Goal: Task Accomplishment & Management: Use online tool/utility

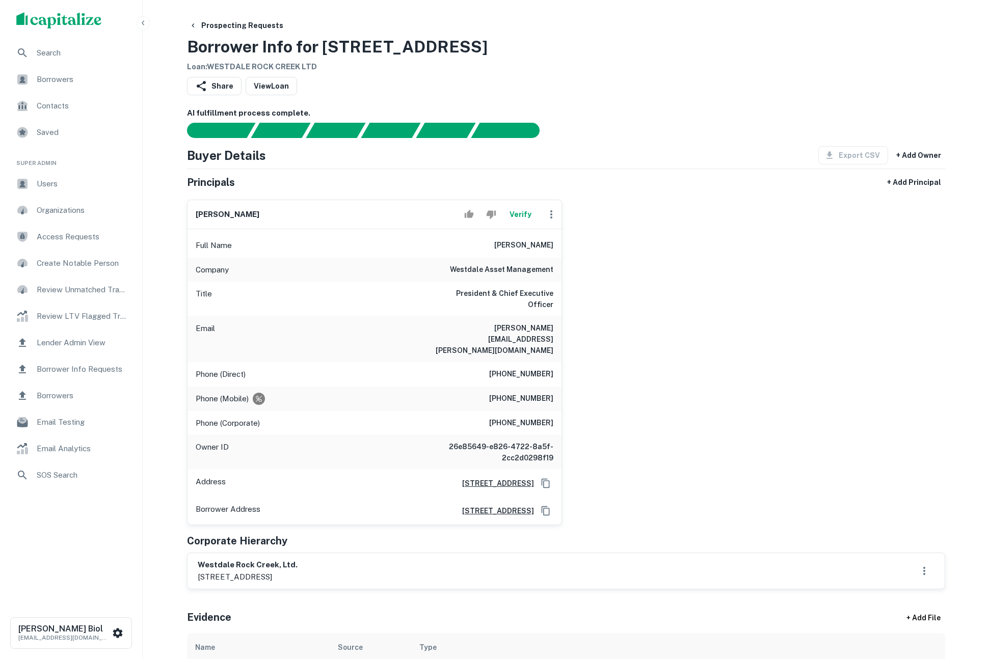
click at [523, 211] on button "Verify" at bounding box center [521, 214] width 33 height 20
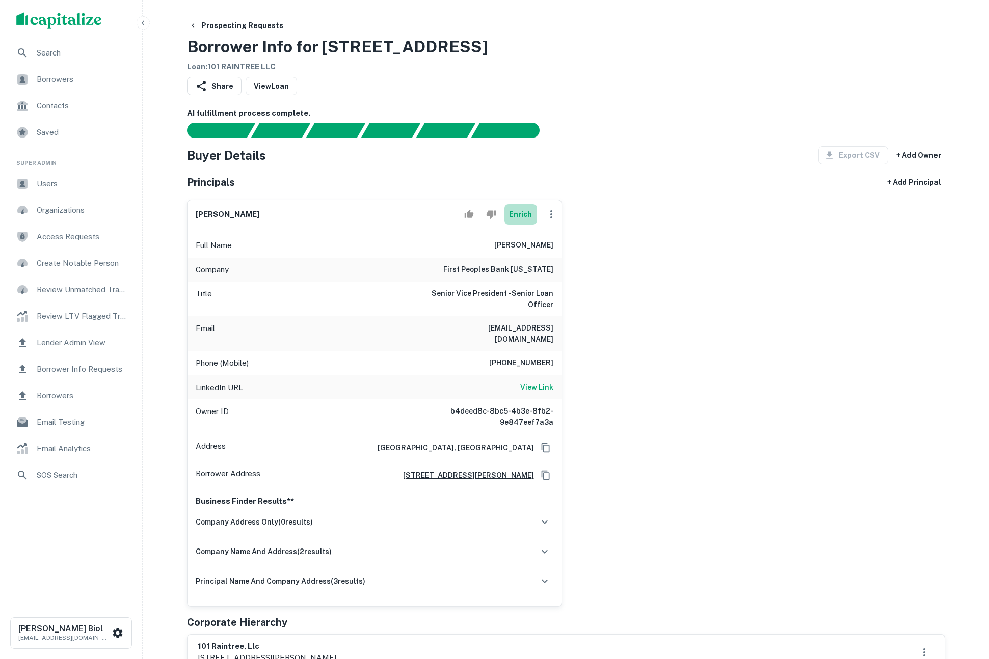
click at [516, 218] on button "Enrich" at bounding box center [521, 214] width 33 height 20
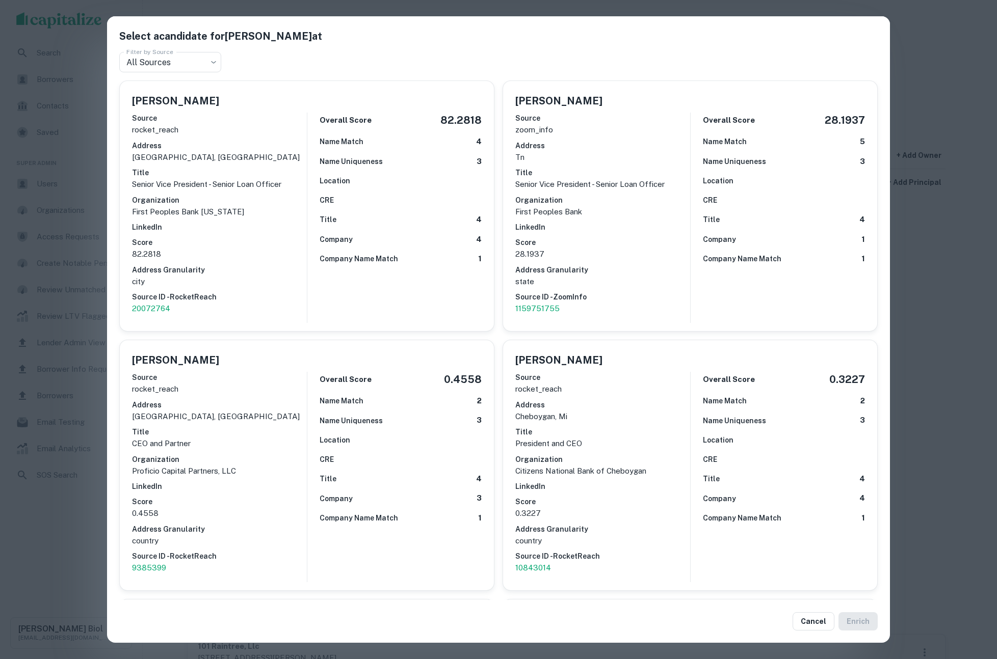
click at [941, 293] on div "Select a candidate for Matt Synowiez at Filter by Source All Sources *** Filter…" at bounding box center [498, 329] width 997 height 659
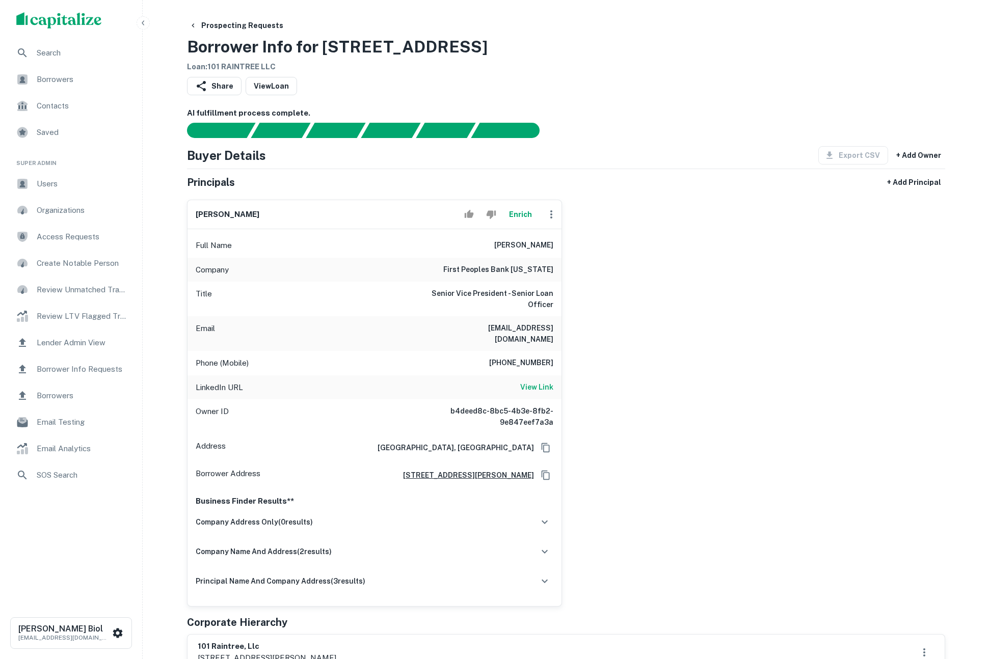
click at [761, 333] on div "matt synowiez Enrich Full Name matt synowiez Company first peoples bank tenness…" at bounding box center [562, 399] width 767 height 415
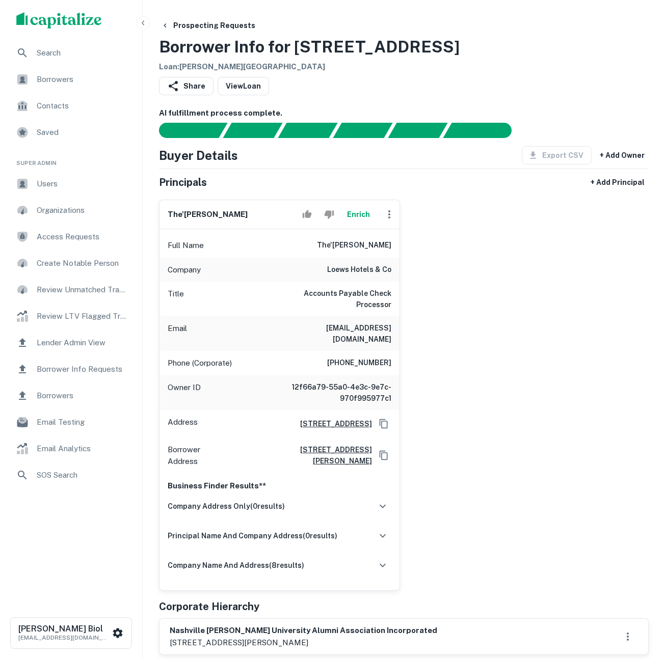
click at [357, 219] on button "Enrich" at bounding box center [358, 214] width 33 height 20
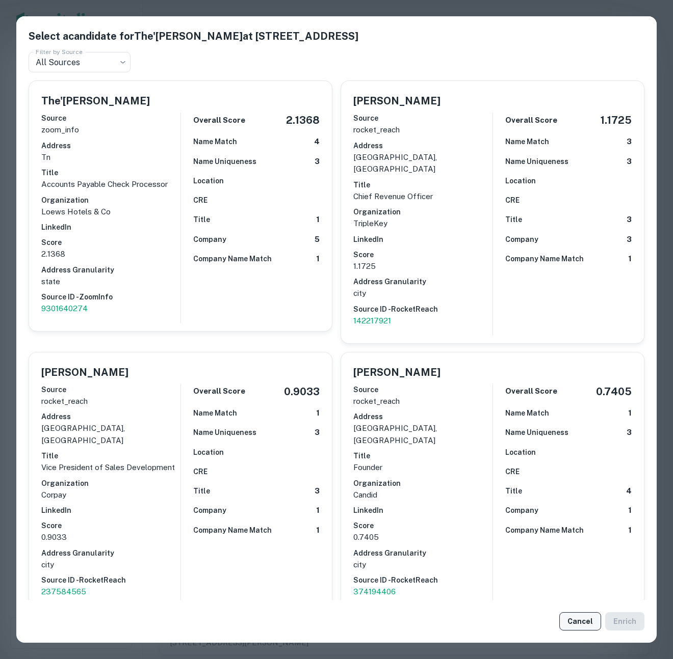
click at [580, 624] on button "Cancel" at bounding box center [580, 622] width 42 height 18
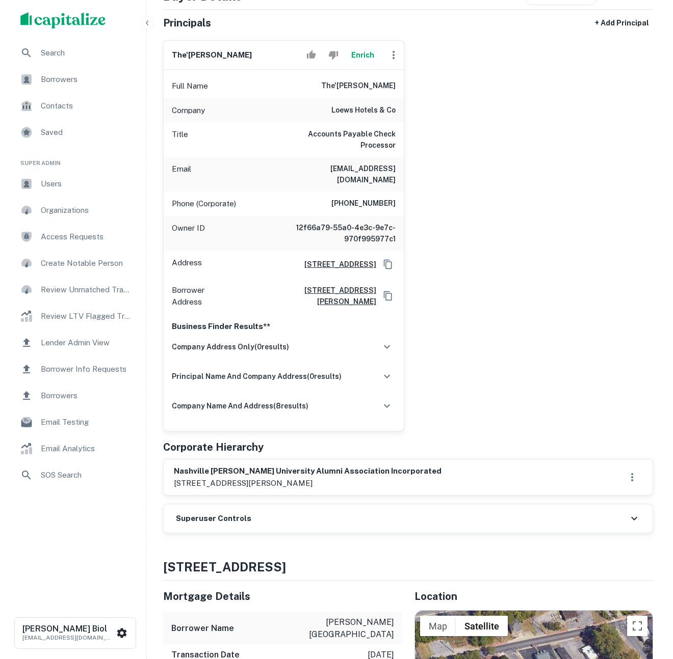
scroll to position [40, 0]
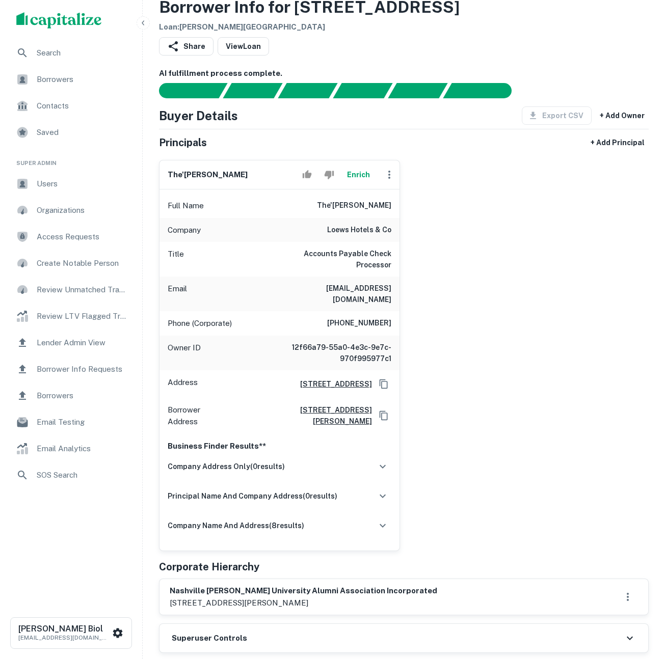
click at [356, 176] on button "Enrich" at bounding box center [358, 175] width 33 height 20
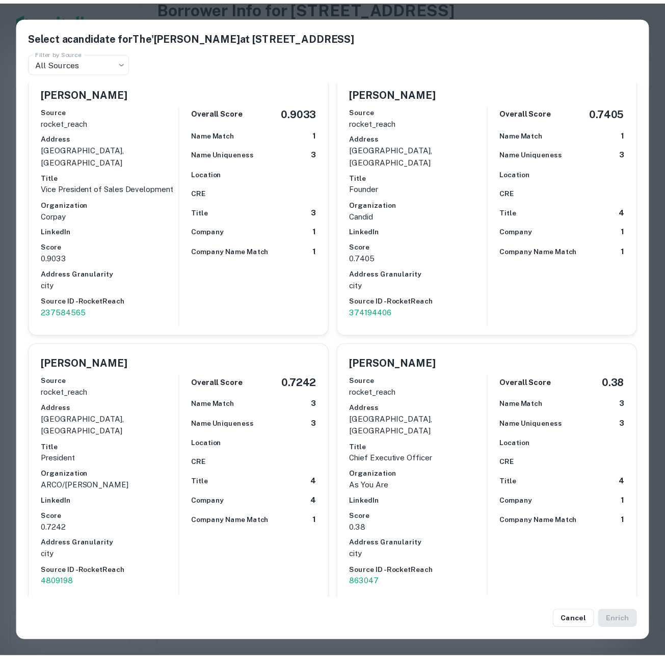
scroll to position [823, 0]
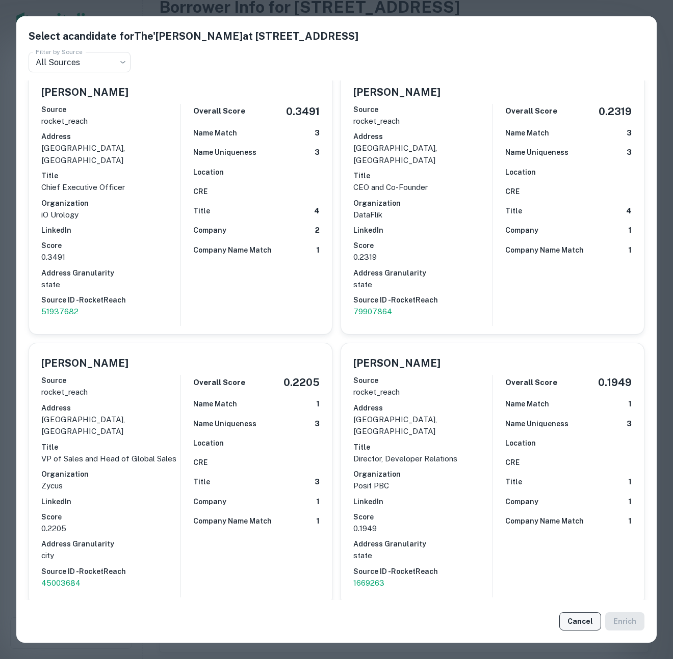
click at [576, 619] on button "Cancel" at bounding box center [580, 622] width 42 height 18
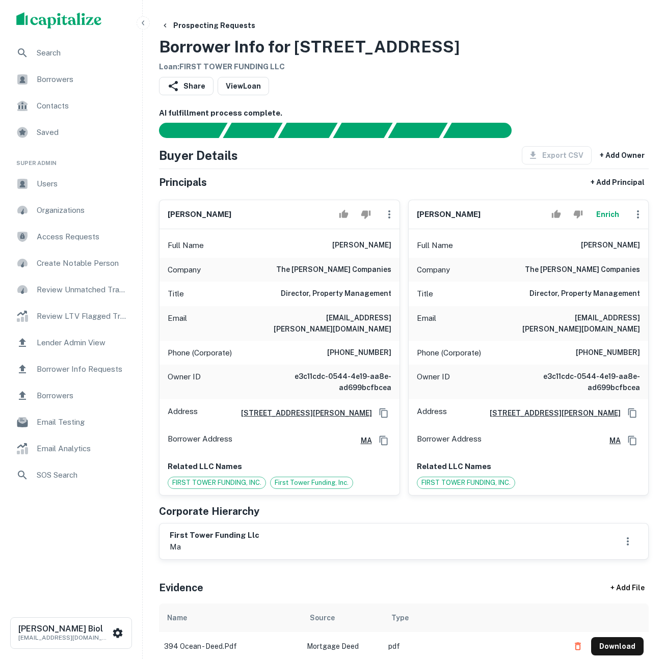
click at [611, 217] on button "Enrich" at bounding box center [607, 214] width 33 height 20
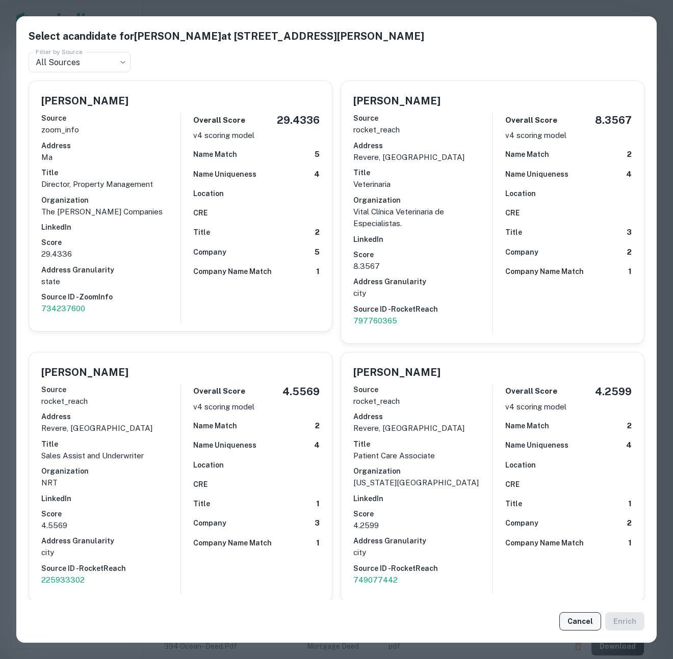
click at [580, 626] on button "Cancel" at bounding box center [580, 622] width 42 height 18
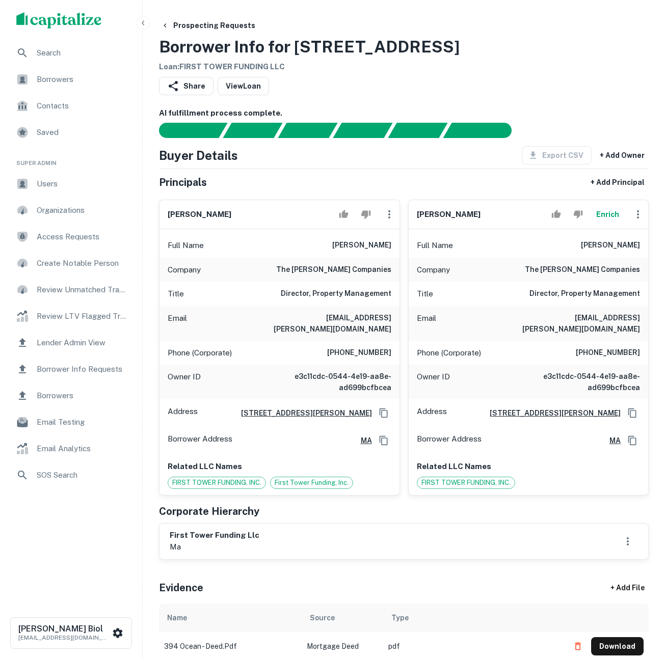
scroll to position [172, 0]
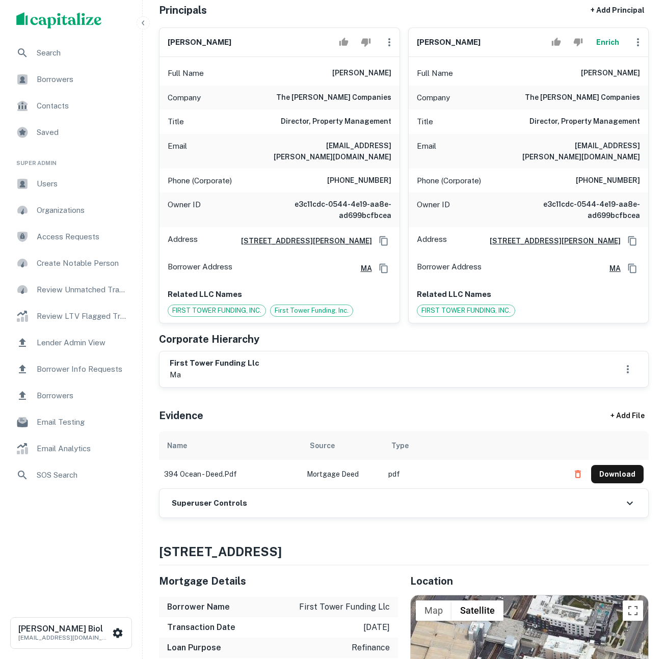
click at [314, 496] on div "Superuser Controls" at bounding box center [404, 503] width 489 height 29
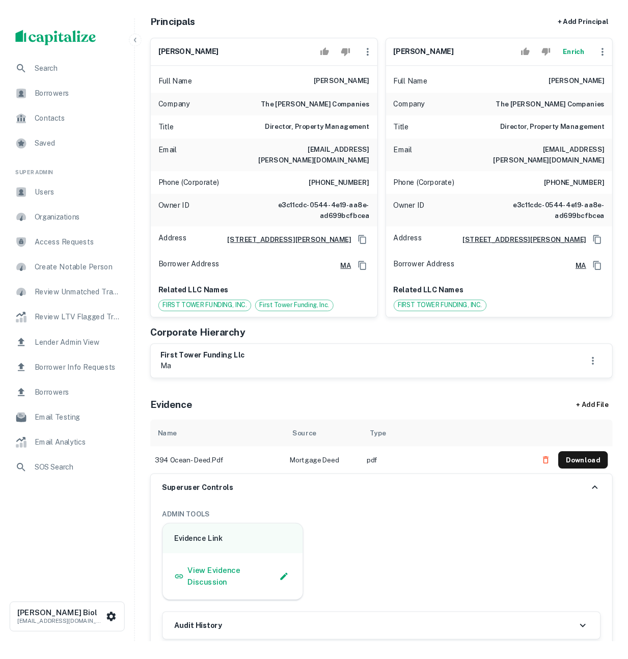
scroll to position [275, 0]
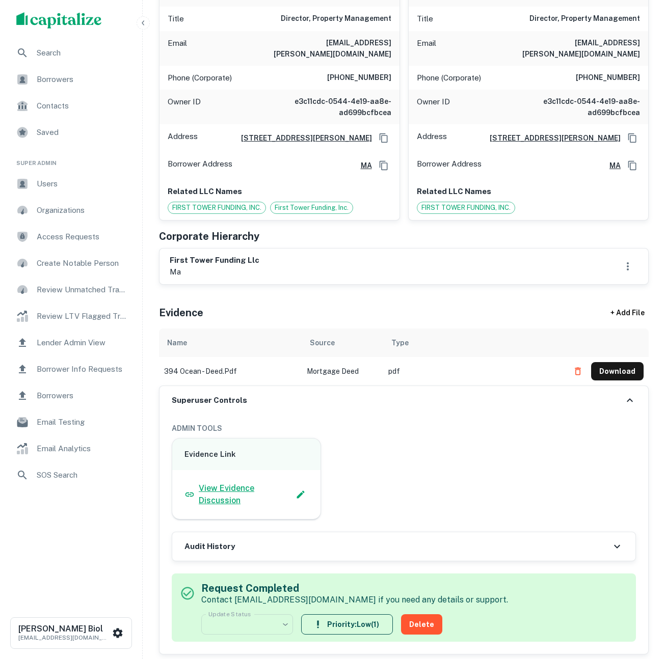
click at [227, 494] on p "View Evidence Discussion" at bounding box center [246, 495] width 94 height 24
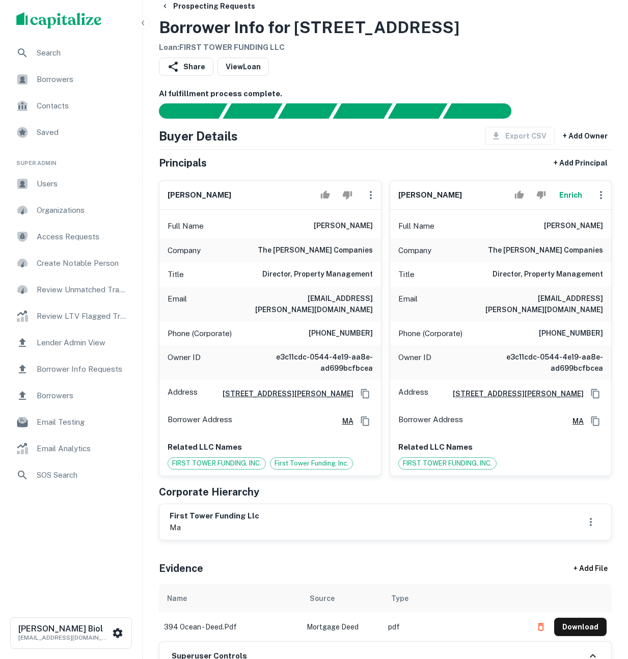
scroll to position [0, 0]
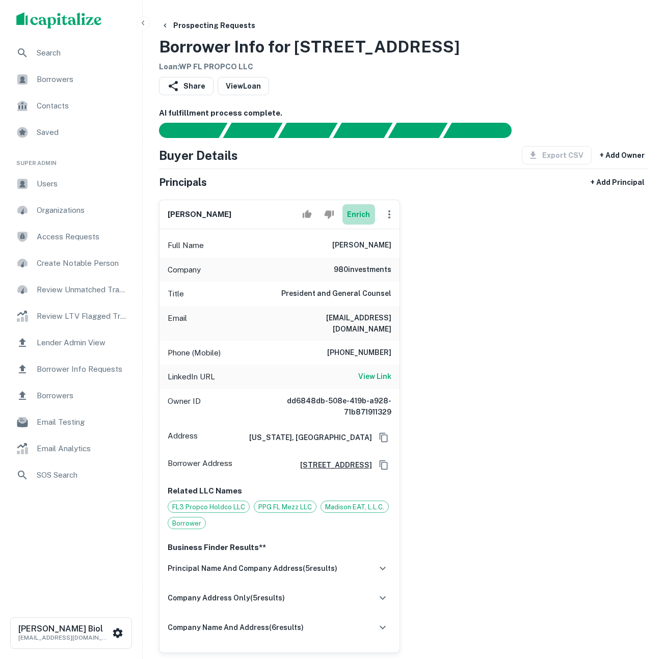
click at [360, 214] on button "Enrich" at bounding box center [358, 214] width 33 height 20
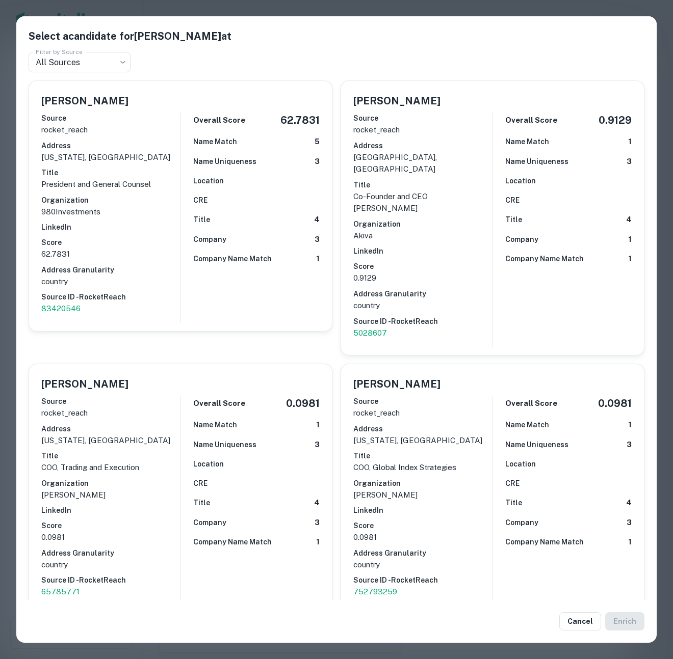
click at [8, 186] on div "Select a candidate for [PERSON_NAME] at Filter by Source All Sources *** Filter…" at bounding box center [336, 329] width 673 height 659
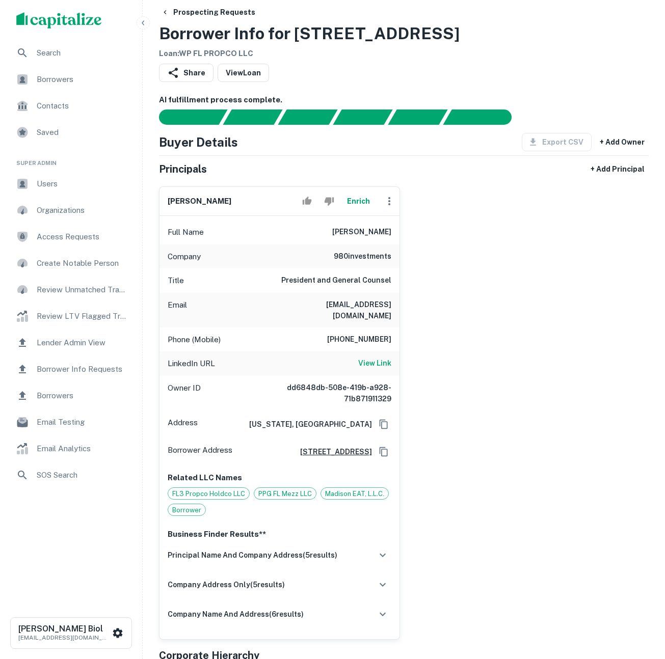
scroll to position [119, 0]
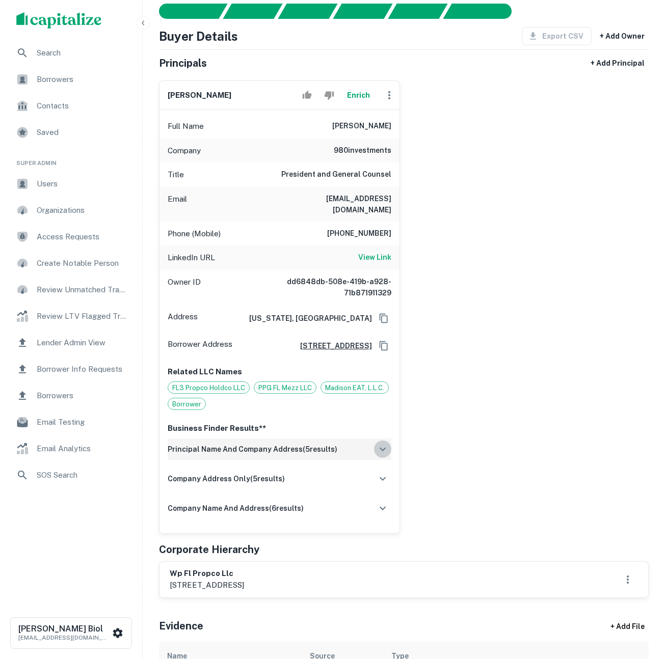
click at [380, 451] on icon "button" at bounding box center [383, 449] width 12 height 12
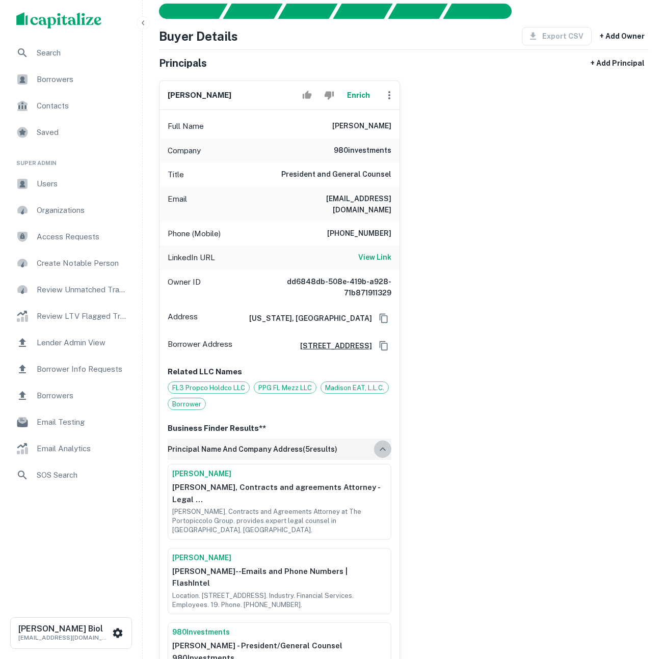
click at [380, 451] on icon "button" at bounding box center [383, 449] width 12 height 12
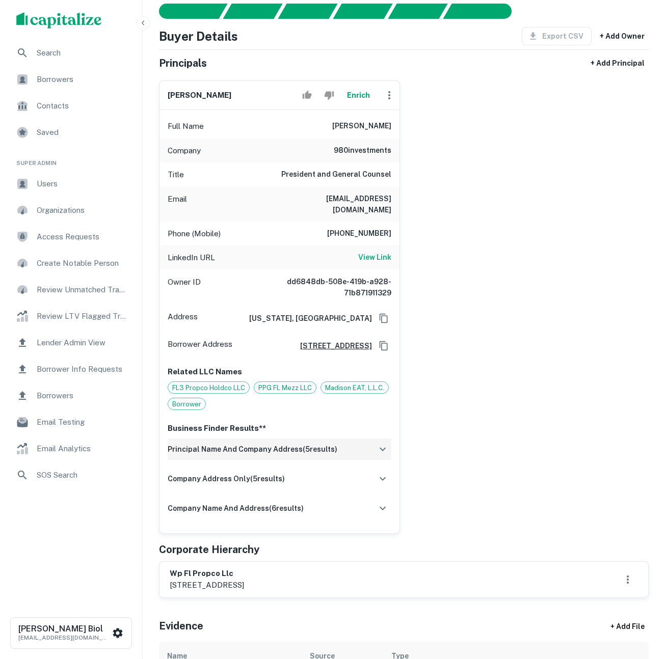
click at [380, 451] on icon "button" at bounding box center [383, 449] width 12 height 12
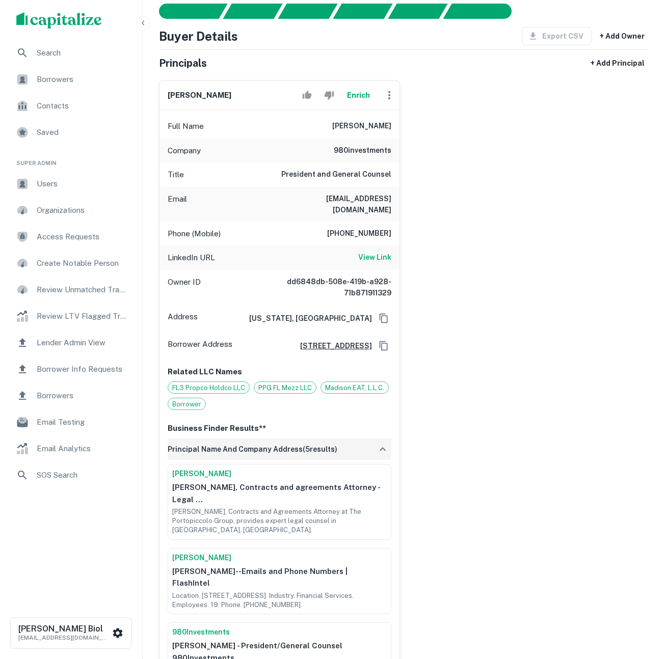
click at [380, 451] on icon "button" at bounding box center [383, 449] width 12 height 12
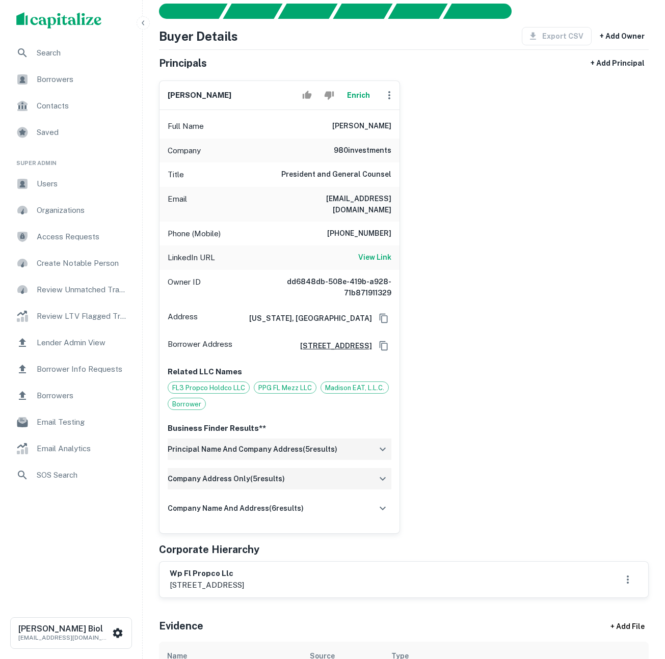
click at [380, 478] on icon "button" at bounding box center [383, 480] width 6 height 4
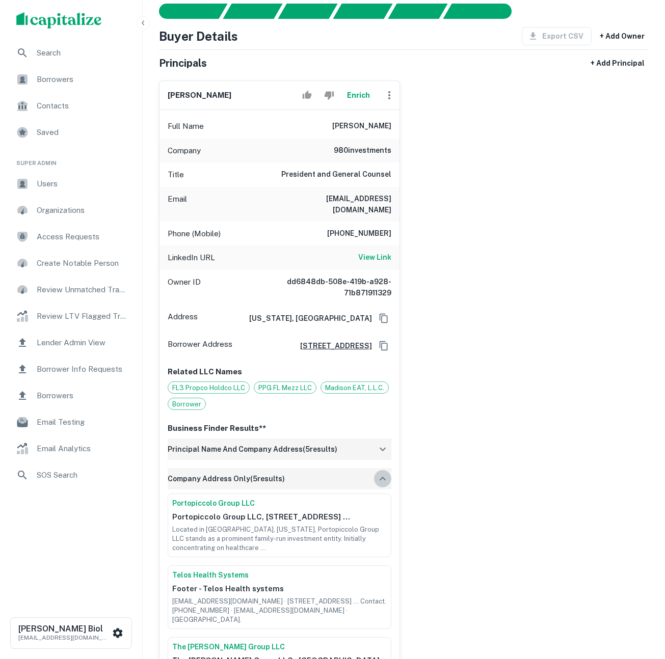
click at [381, 477] on icon "button" at bounding box center [383, 479] width 12 height 12
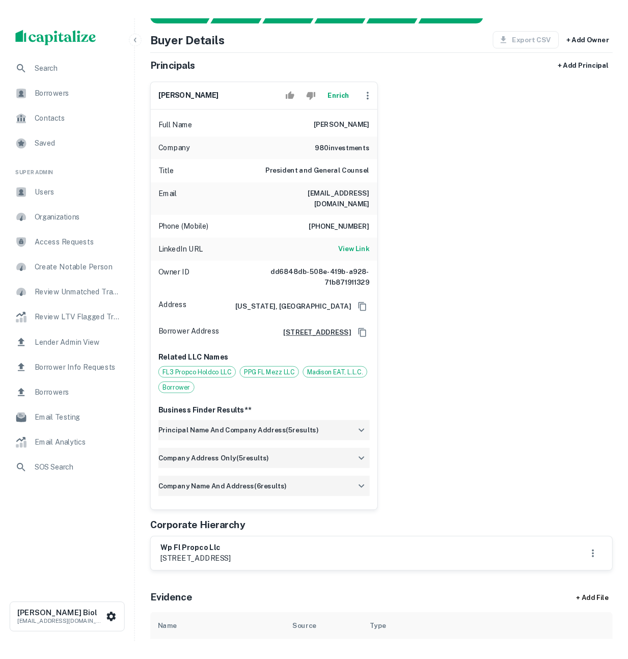
scroll to position [139, 0]
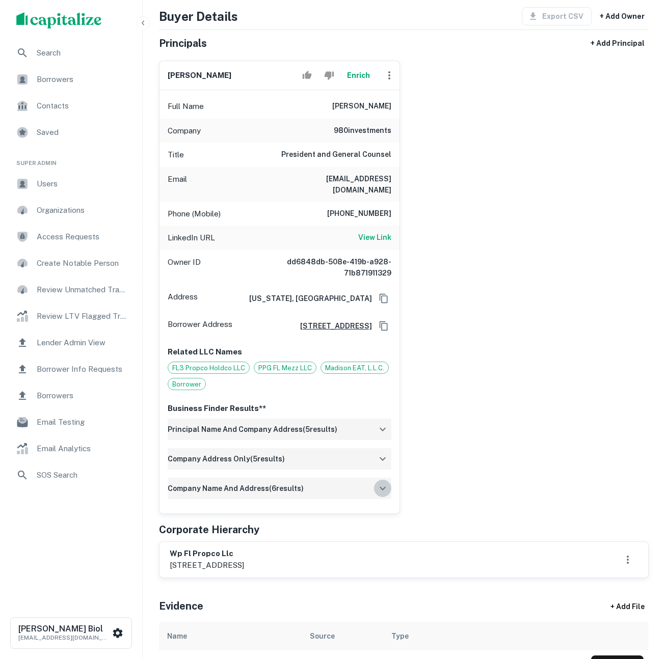
click at [385, 480] on button "button" at bounding box center [382, 488] width 17 height 17
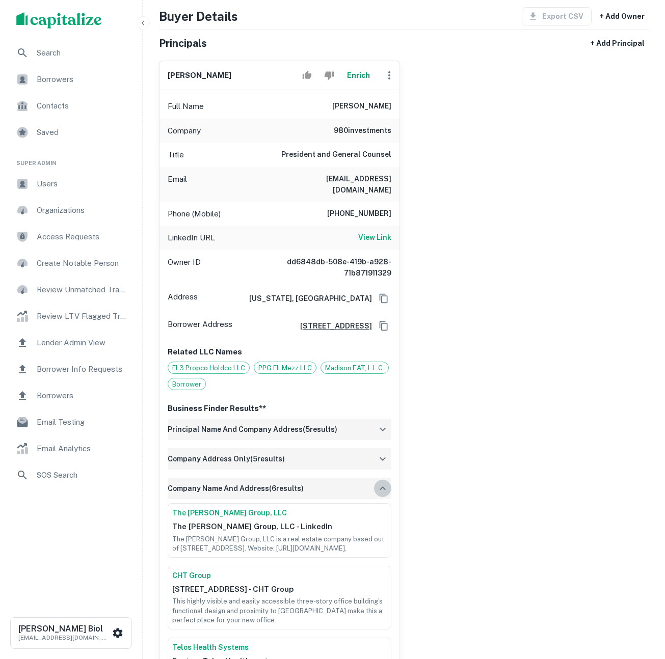
click at [385, 480] on button "button" at bounding box center [382, 488] width 17 height 17
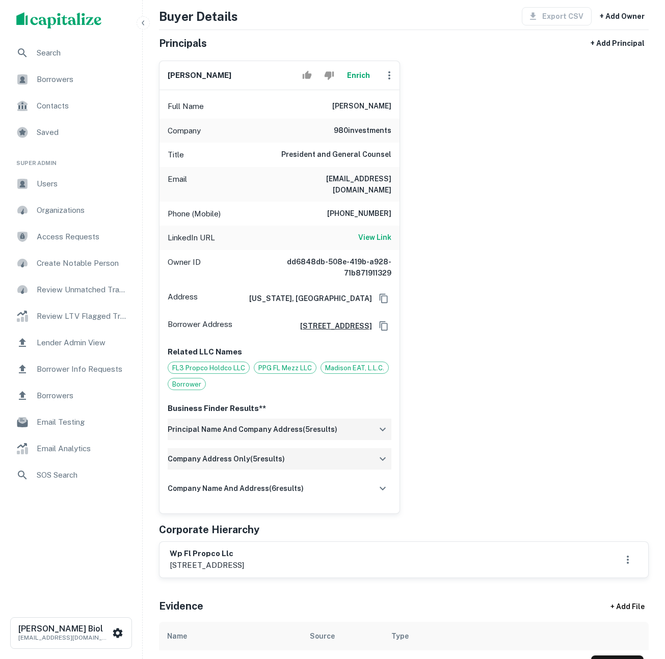
click at [461, 468] on div "[PERSON_NAME] Enrich Full Name [PERSON_NAME] Company 980investments Title Presi…" at bounding box center [400, 283] width 498 height 462
drag, startPoint x: 567, startPoint y: 270, endPoint x: 548, endPoint y: 268, distance: 19.5
click at [567, 270] on div "[PERSON_NAME] Enrich Full Name [PERSON_NAME] Company 980investments Title Presi…" at bounding box center [400, 283] width 498 height 462
